Goal: Find contact information: Find contact information

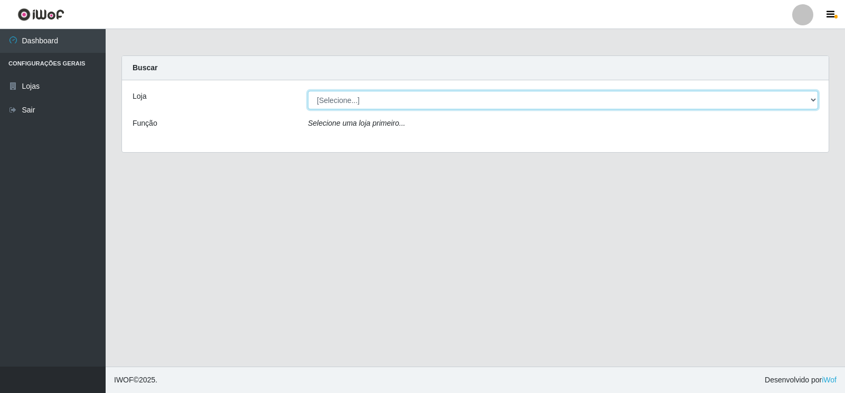
click at [351, 101] on select "[Selecione...] Atacado Vem - Loja 30 Laranjeiras Velha" at bounding box center [563, 100] width 510 height 18
select select "495"
click at [308, 91] on select "[Selecione...] Atacado Vem - Loja 30 Laranjeiras Velha" at bounding box center [563, 100] width 510 height 18
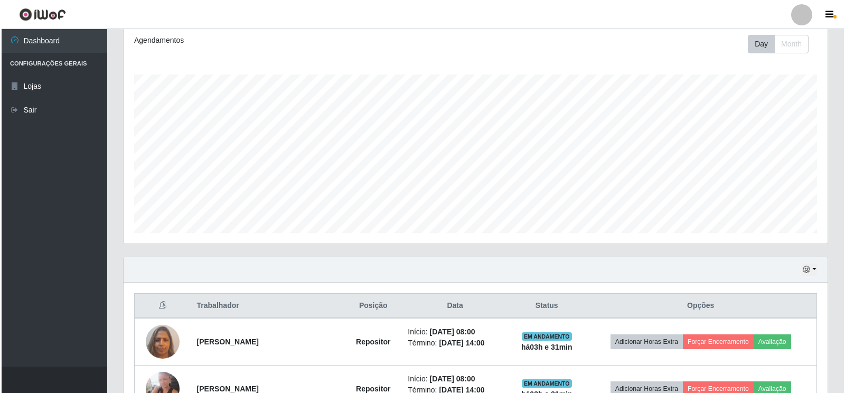
scroll to position [355, 0]
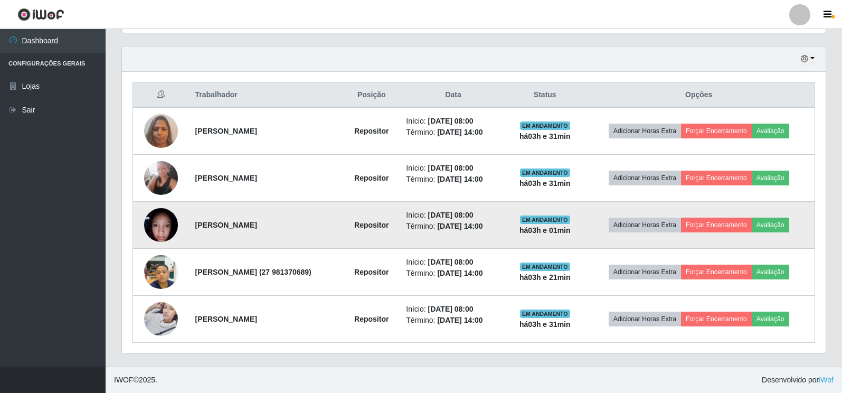
click at [157, 220] on img at bounding box center [161, 224] width 34 height 45
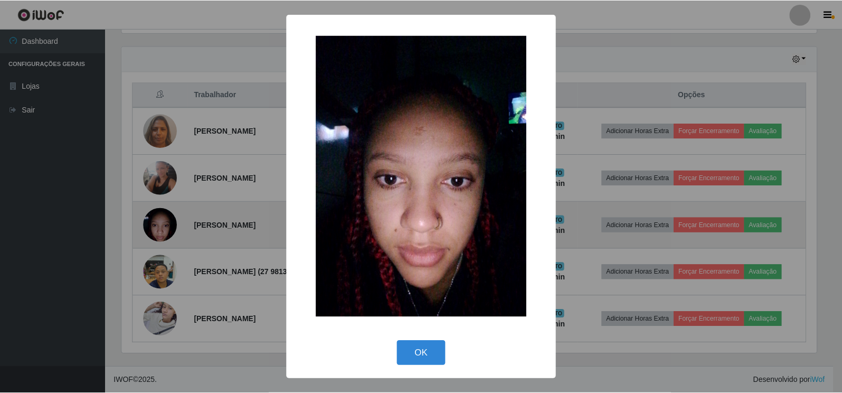
scroll to position [219, 697]
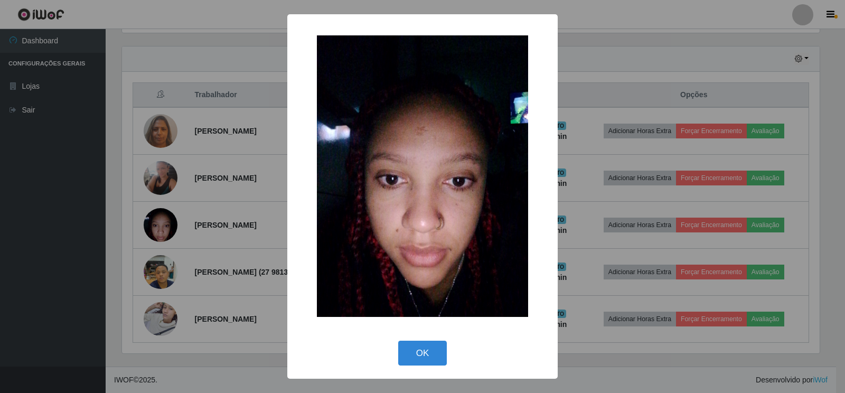
click at [243, 238] on div "× OK Cancel" at bounding box center [422, 196] width 845 height 393
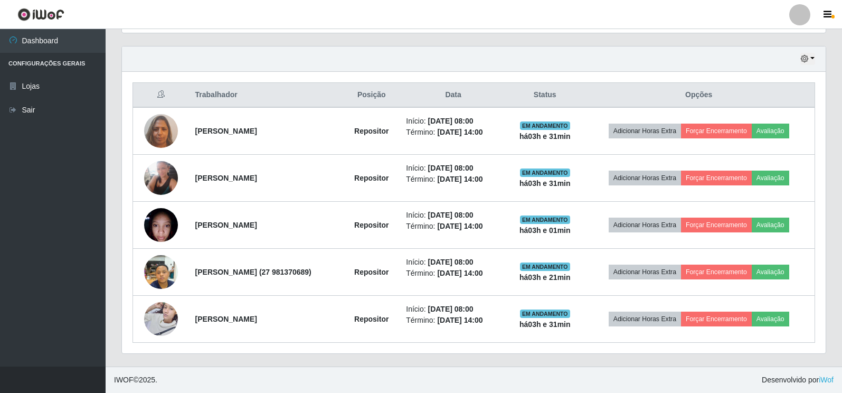
scroll to position [219, 704]
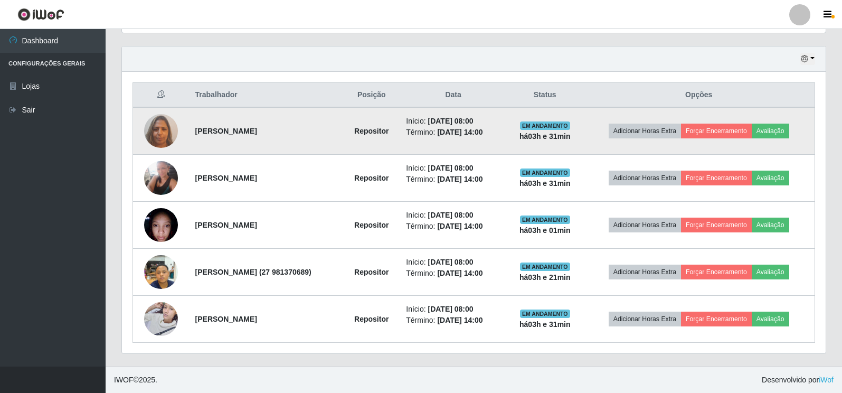
click at [151, 138] on img at bounding box center [161, 130] width 34 height 45
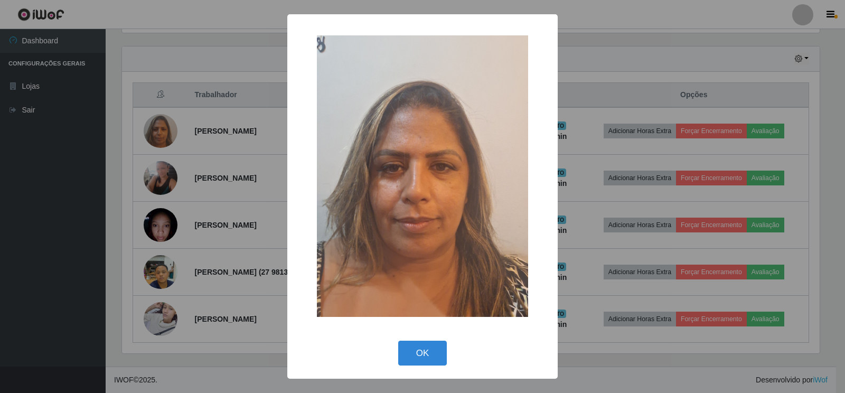
click at [231, 249] on div "× OK Cancel" at bounding box center [422, 196] width 845 height 393
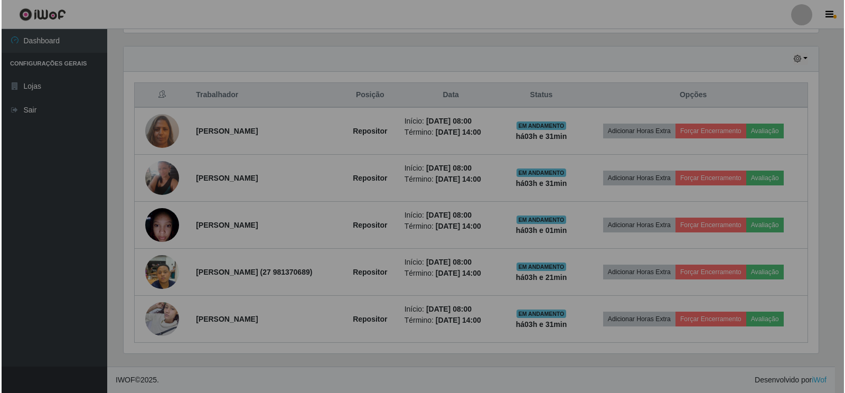
scroll to position [219, 704]
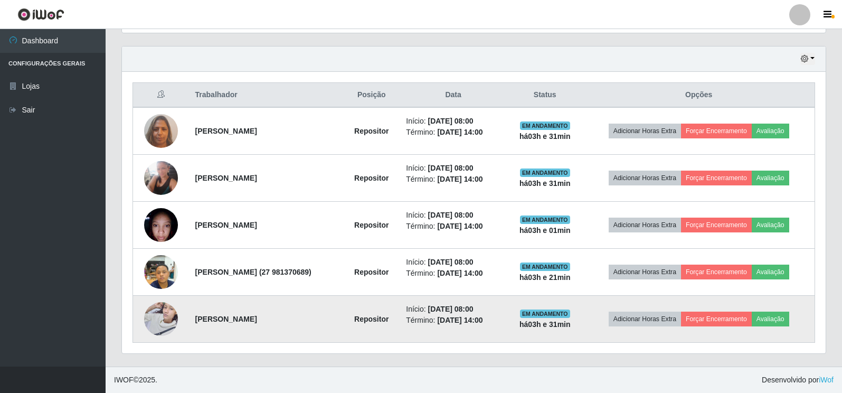
click at [165, 313] on img at bounding box center [161, 318] width 34 height 45
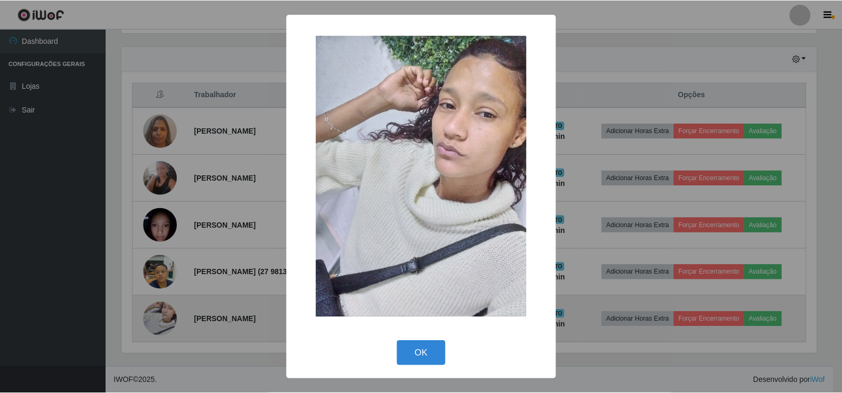
scroll to position [219, 697]
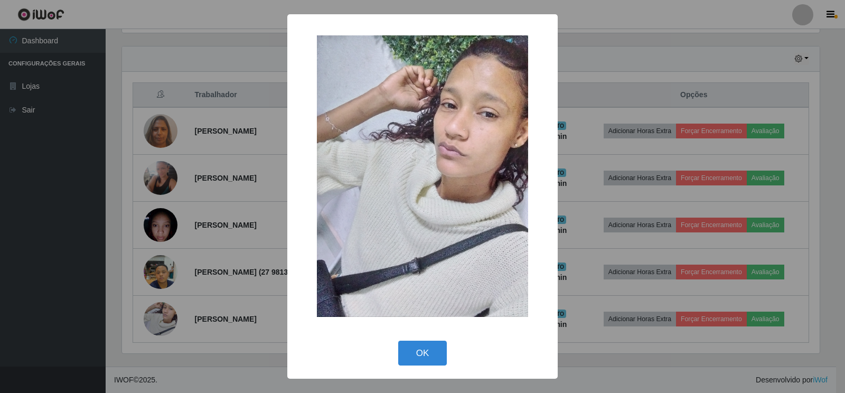
click at [195, 286] on div "× OK Cancel" at bounding box center [422, 196] width 845 height 393
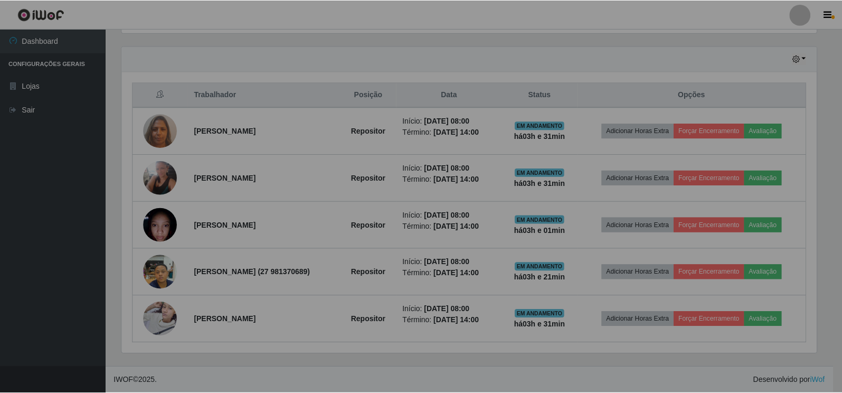
scroll to position [219, 704]
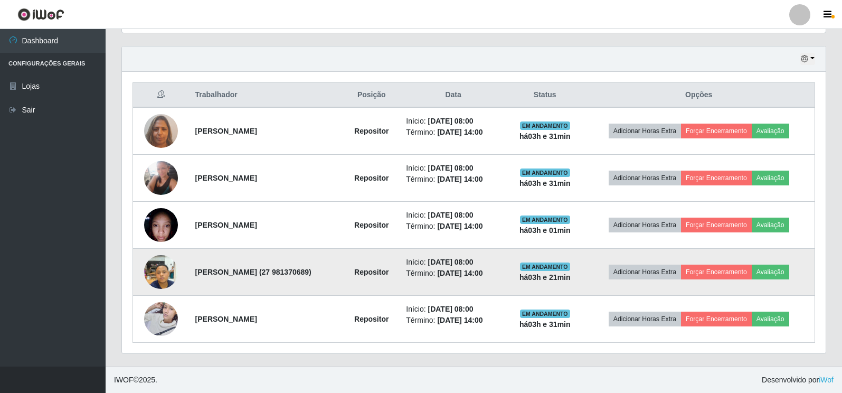
drag, startPoint x: 334, startPoint y: 272, endPoint x: 339, endPoint y: 273, distance: 5.5
click at [311, 273] on strong "[PERSON_NAME] (27 981370689)" at bounding box center [253, 272] width 116 height 8
